Goal: Check status: Check status

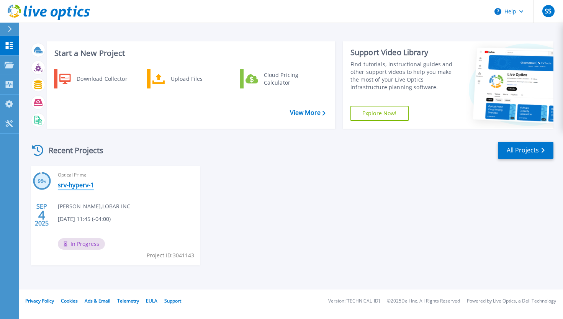
click at [75, 184] on link "srv-hyperv-1" at bounding box center [76, 185] width 36 height 8
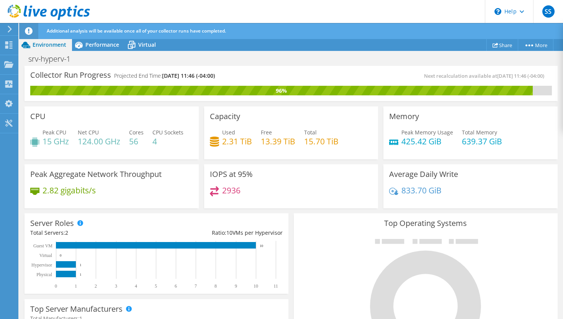
click at [163, 315] on h4 "Total Manufacturers: 1" at bounding box center [156, 319] width 252 height 8
click at [47, 45] on span "Environment" at bounding box center [50, 44] width 34 height 7
click at [9, 26] on use at bounding box center [10, 29] width 4 height 7
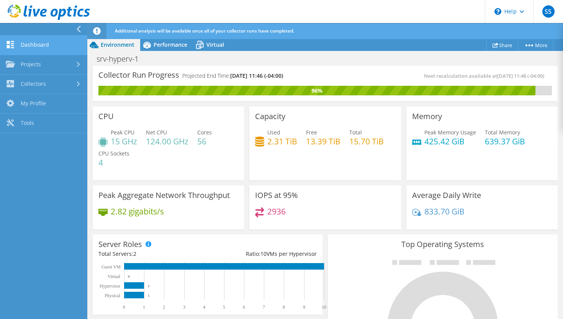
click at [32, 44] on link "Dashboard" at bounding box center [43, 46] width 87 height 20
